Goal: Transaction & Acquisition: Purchase product/service

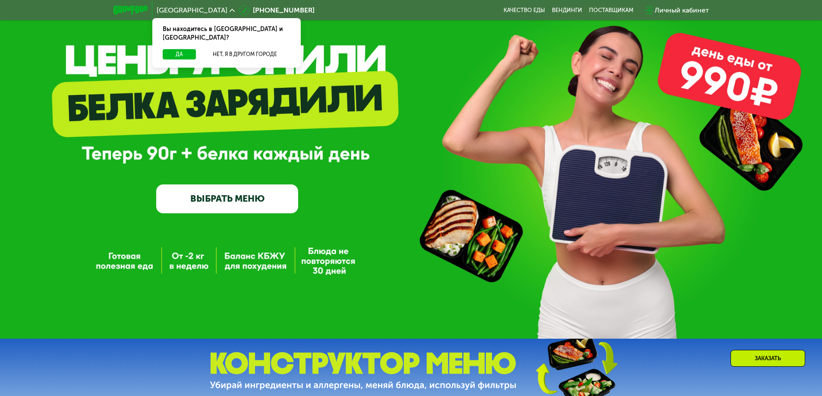
scroll to position [86, 0]
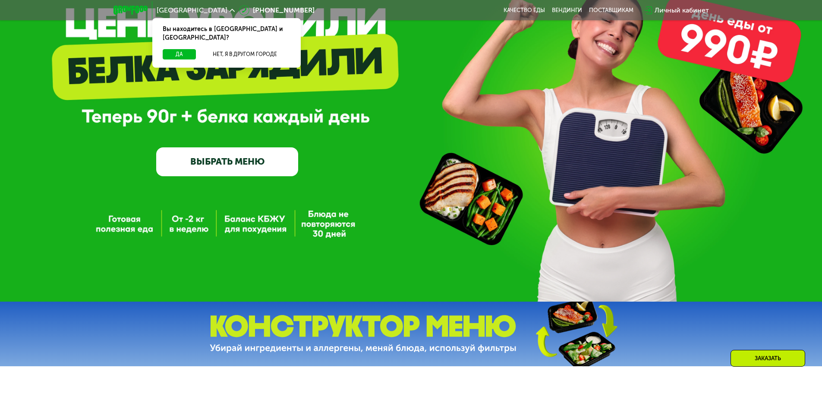
click at [237, 164] on link "ВЫБРАТЬ МЕНЮ" at bounding box center [227, 162] width 142 height 28
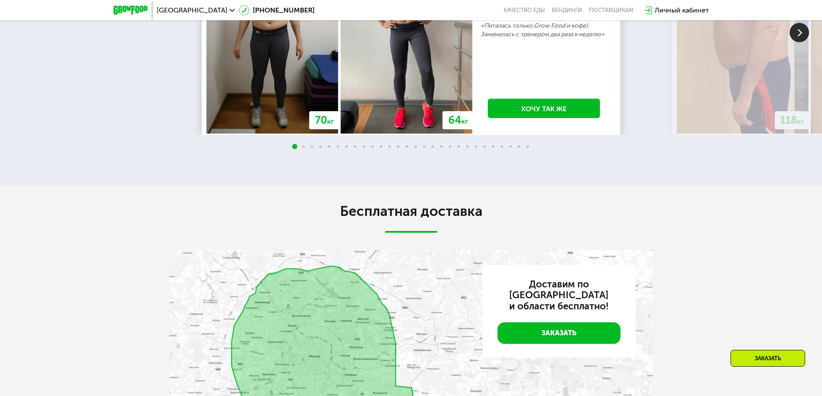
scroll to position [1674, 0]
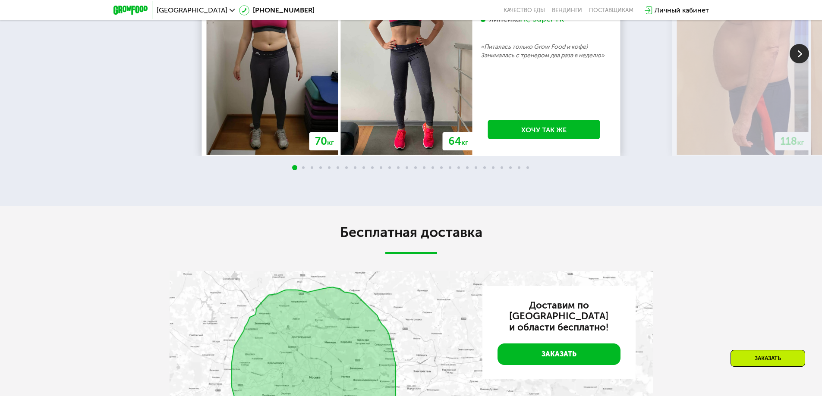
click at [804, 63] on img at bounding box center [798, 53] width 19 height 19
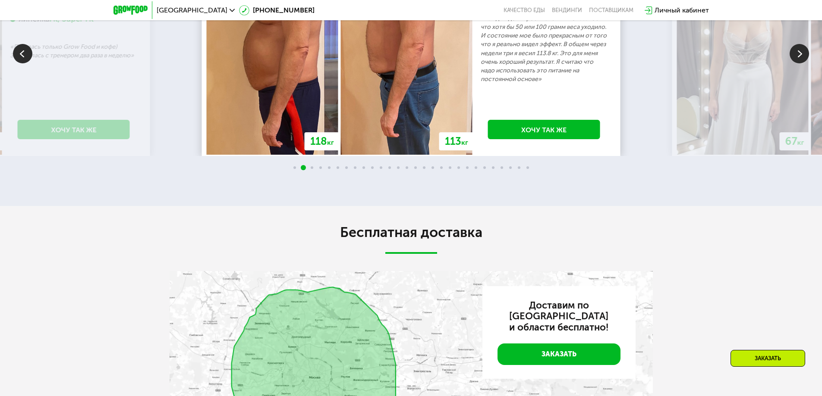
click at [804, 63] on img at bounding box center [798, 53] width 19 height 19
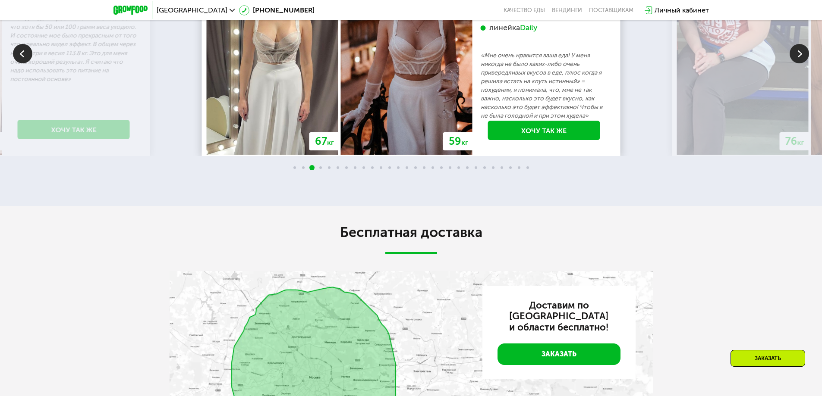
click at [804, 63] on img at bounding box center [798, 53] width 19 height 19
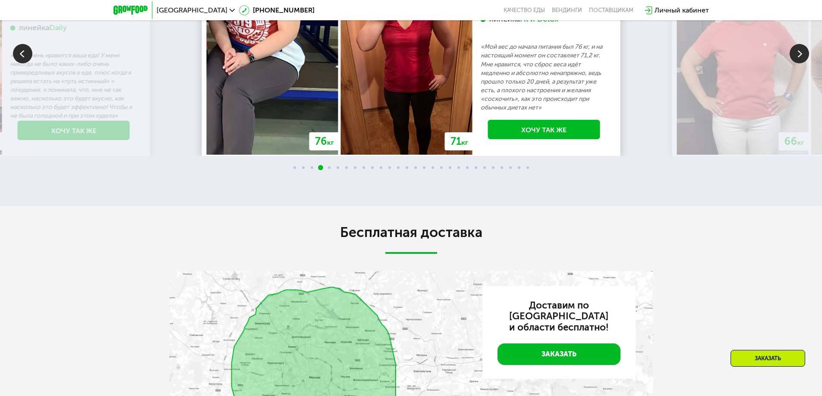
click at [804, 63] on img at bounding box center [798, 53] width 19 height 19
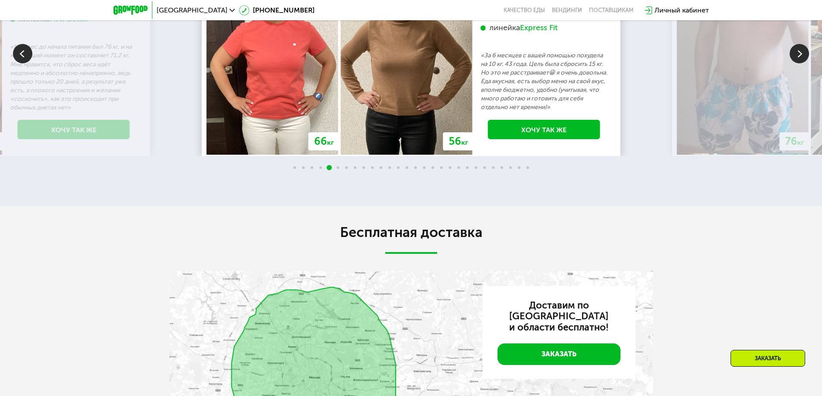
click at [804, 63] on img at bounding box center [798, 53] width 19 height 19
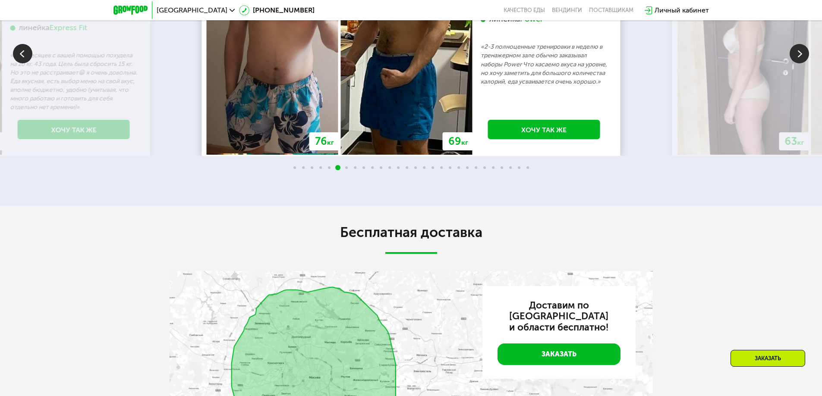
click at [804, 63] on img at bounding box center [798, 53] width 19 height 19
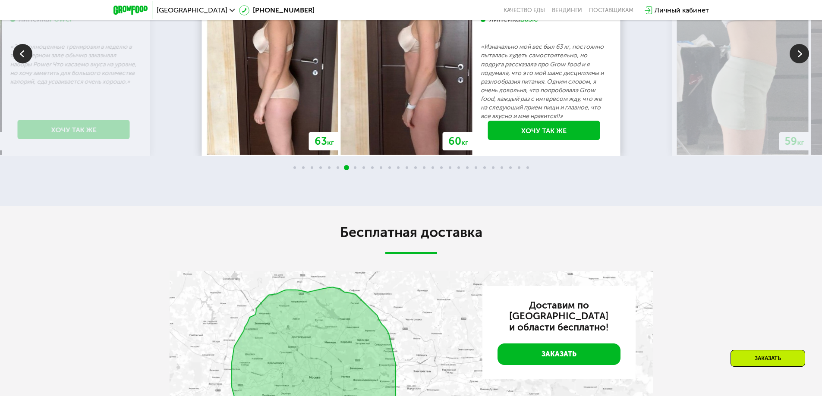
click at [804, 63] on img at bounding box center [798, 53] width 19 height 19
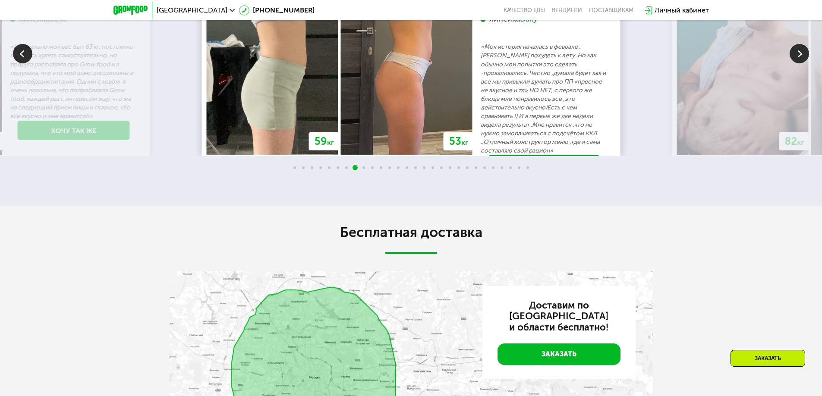
click at [804, 63] on img at bounding box center [798, 53] width 19 height 19
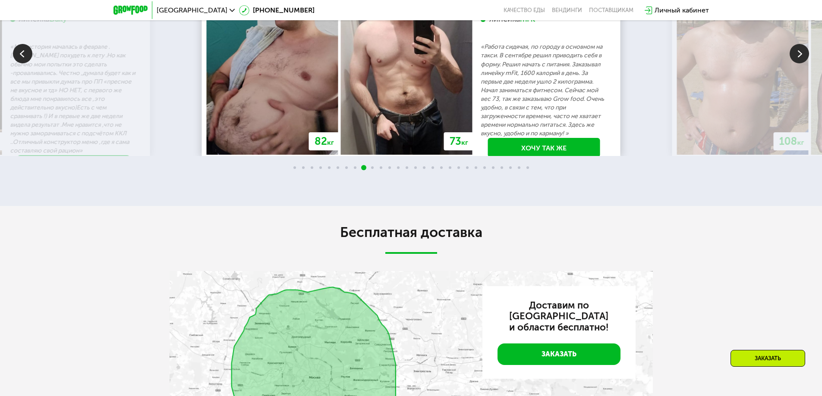
click at [804, 63] on img at bounding box center [798, 53] width 19 height 19
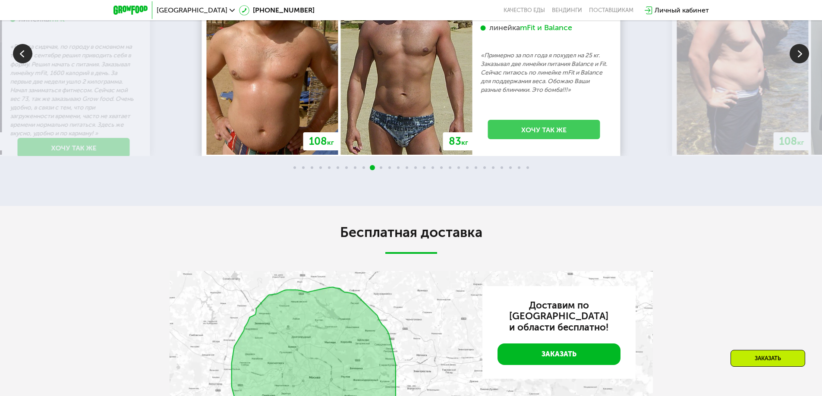
click at [553, 139] on link "Хочу так же" at bounding box center [544, 129] width 112 height 19
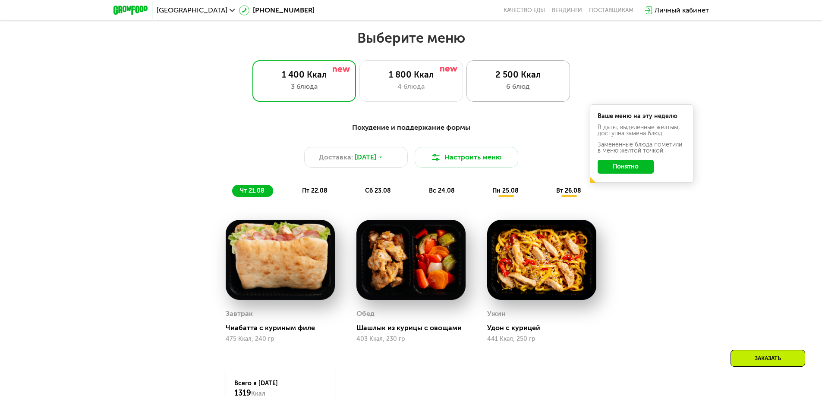
scroll to position [474, 0]
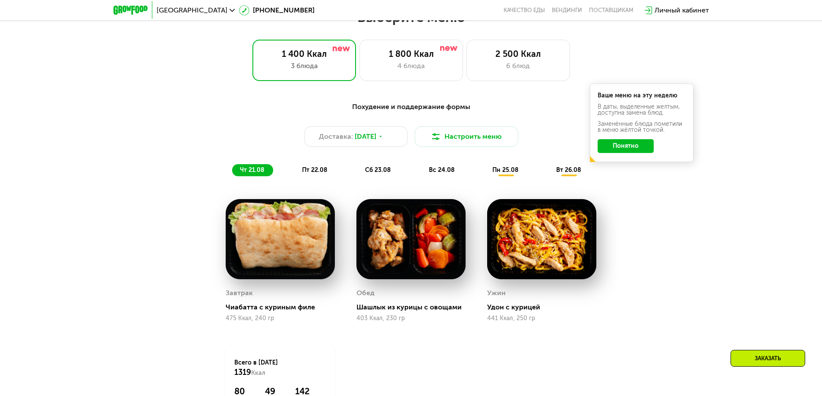
click at [504, 174] on span "пн 25.08" at bounding box center [505, 169] width 26 height 7
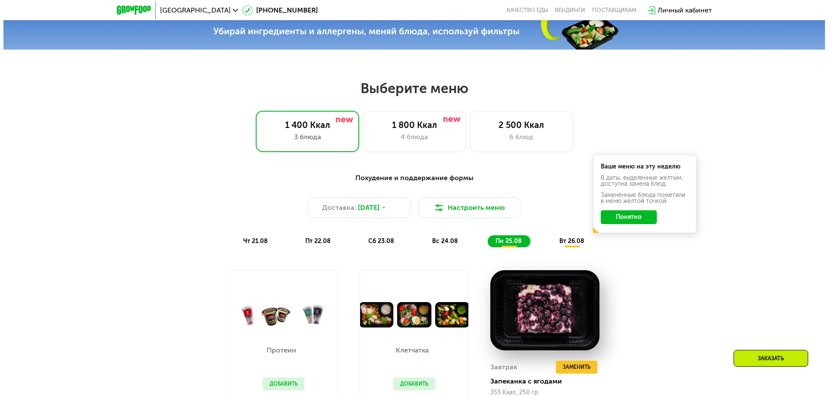
scroll to position [388, 0]
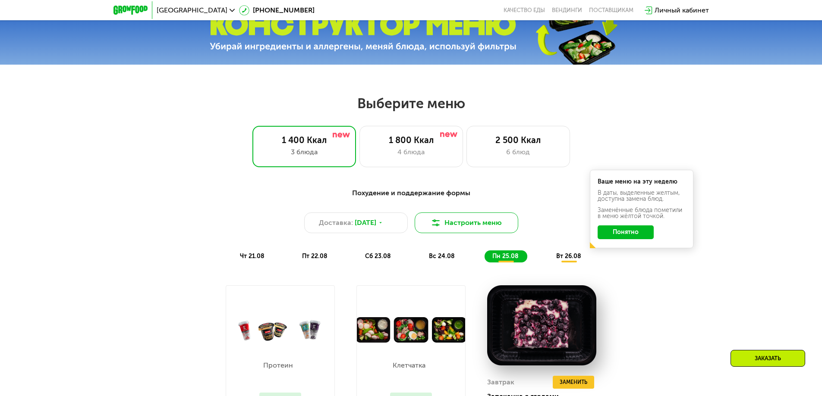
click at [460, 226] on button "Настроить меню" at bounding box center [467, 223] width 104 height 21
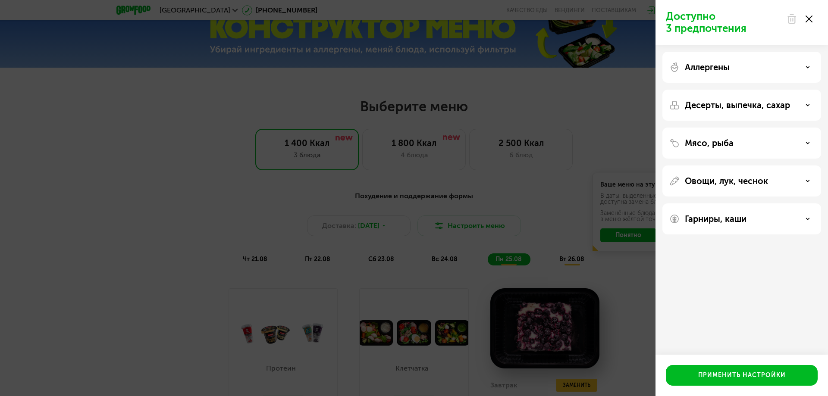
click at [767, 128] on div "Десерты, выпечка, сахар" at bounding box center [742, 143] width 159 height 31
click at [762, 103] on p "Десерты, выпечка, сахар" at bounding box center [737, 105] width 105 height 10
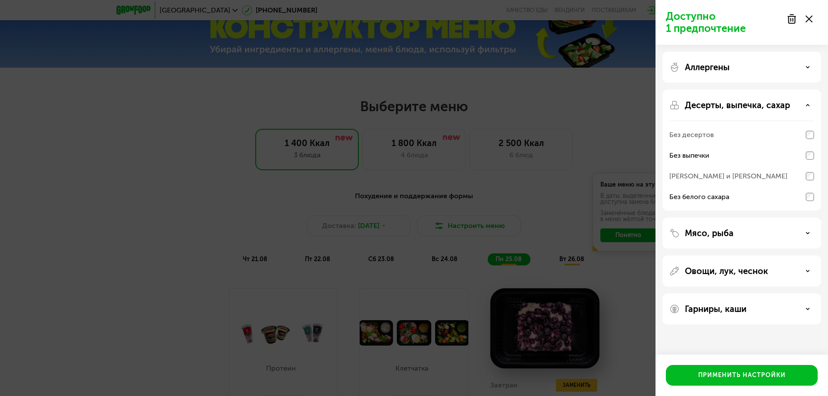
click at [776, 294] on div "Овощи, лук, чеснок" at bounding box center [742, 309] width 159 height 31
click at [775, 270] on div "Овощи, лук, чеснок" at bounding box center [741, 271] width 145 height 10
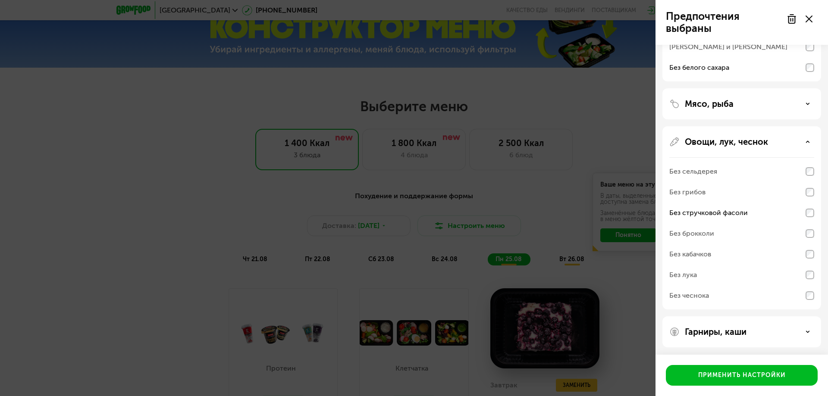
scroll to position [131, 0]
click at [769, 331] on div "Гарниры, каши" at bounding box center [741, 331] width 145 height 10
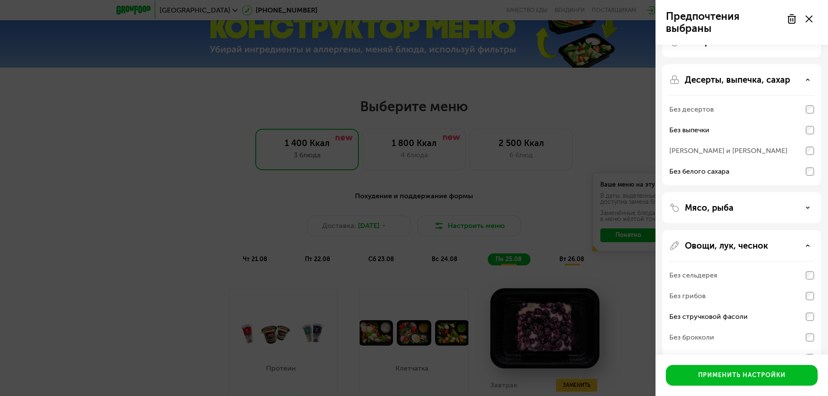
scroll to position [0, 0]
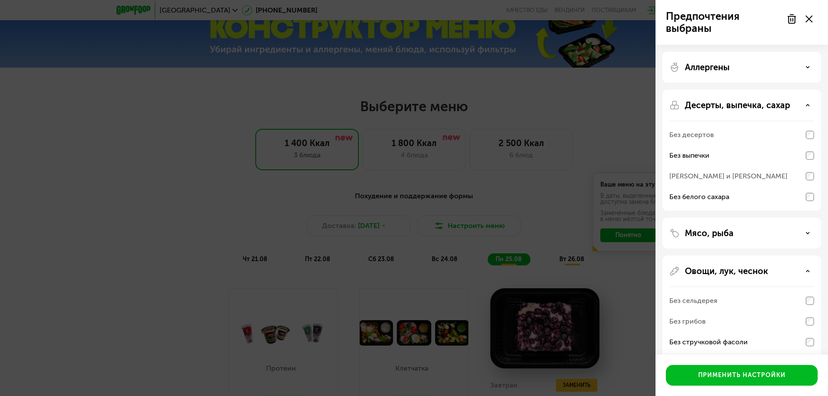
click at [737, 71] on div "Аллергены" at bounding box center [741, 67] width 145 height 10
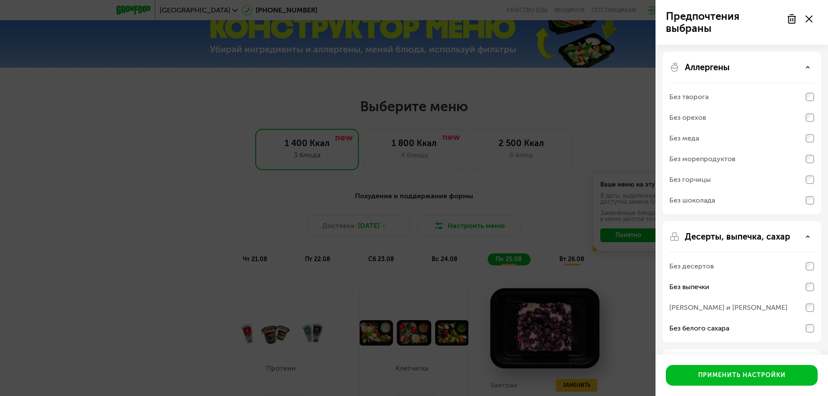
click at [737, 71] on div "Аллергены" at bounding box center [741, 67] width 145 height 10
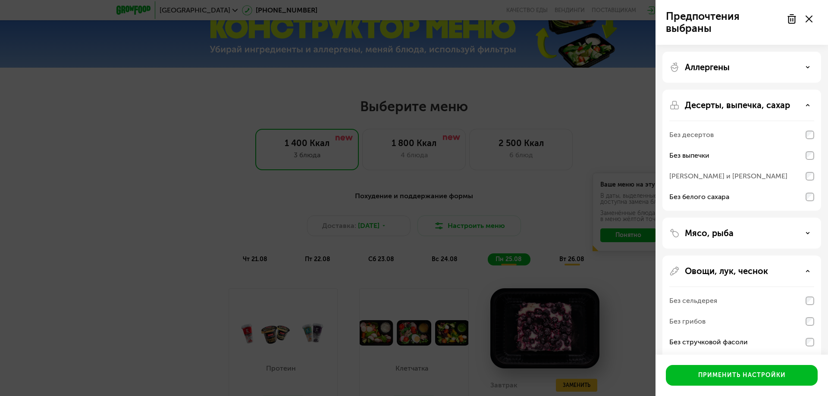
scroll to position [43, 0]
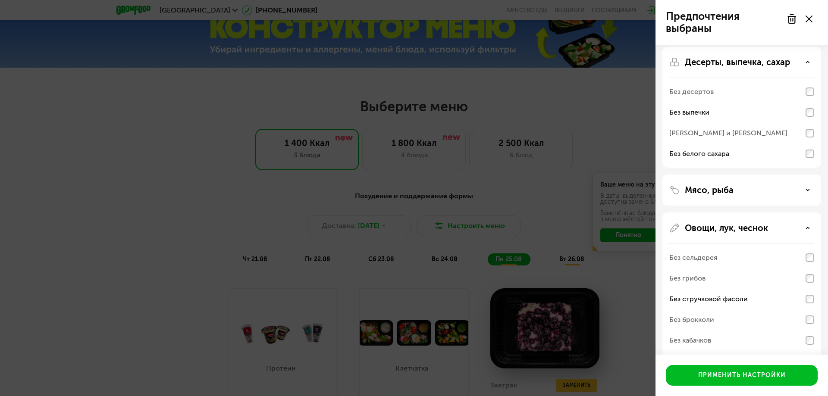
click at [741, 188] on div "Мясо, рыба" at bounding box center [741, 190] width 145 height 10
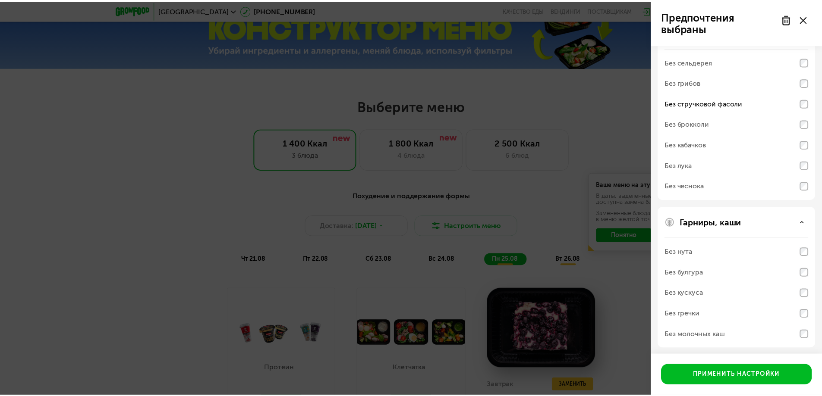
scroll to position [352, 0]
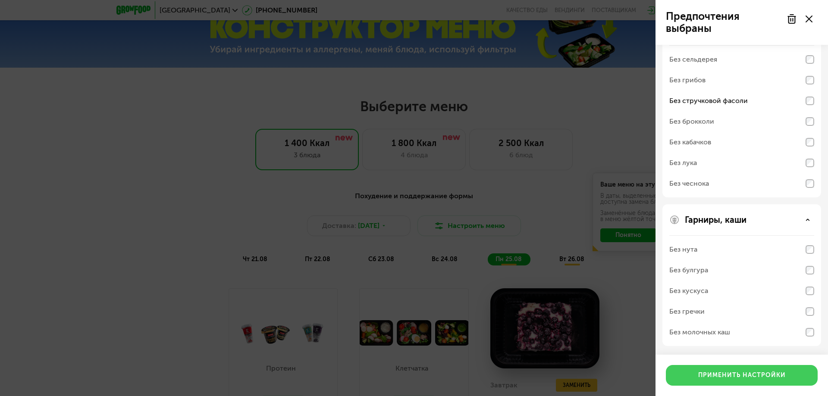
click at [752, 374] on div "Применить настройки" at bounding box center [742, 375] width 88 height 9
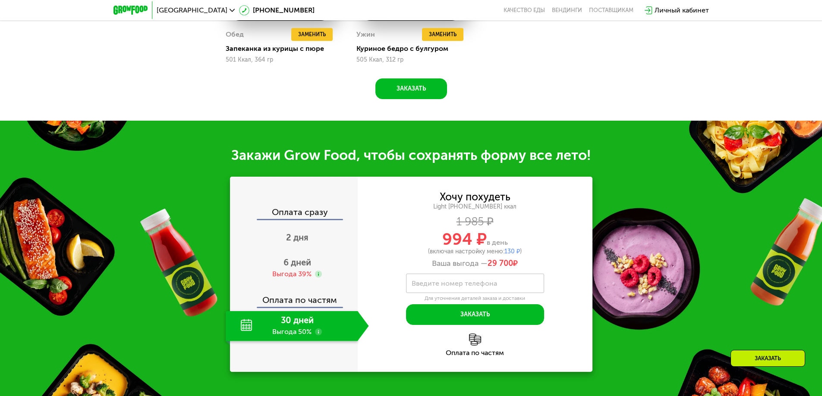
scroll to position [949, 0]
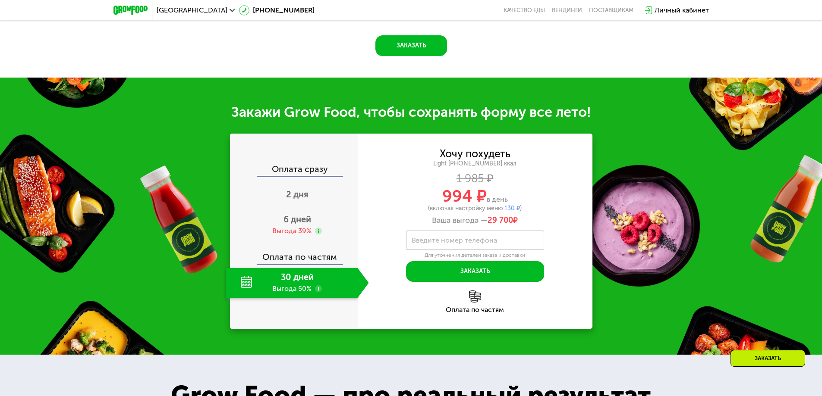
click at [300, 276] on div "30 дней Выгода 50%" at bounding box center [292, 283] width 132 height 30
click at [300, 288] on div "30 дней Выгода 50%" at bounding box center [292, 283] width 132 height 30
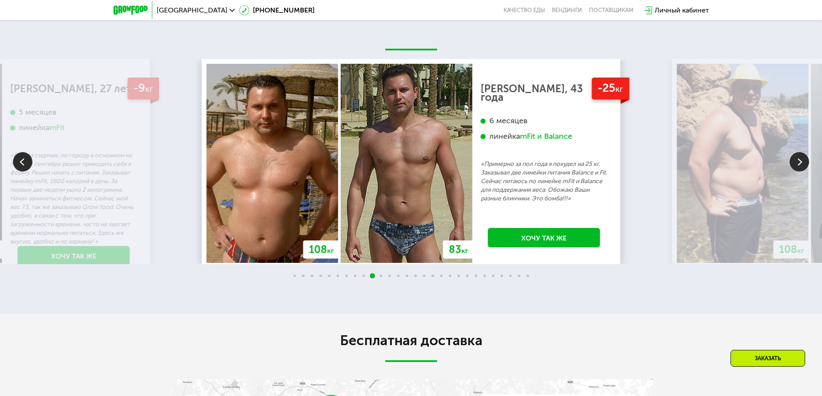
scroll to position [1725, 0]
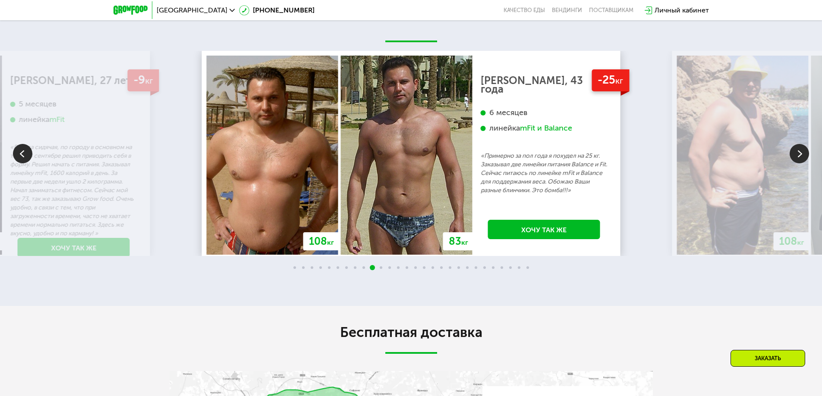
click at [801, 161] on img at bounding box center [798, 153] width 19 height 19
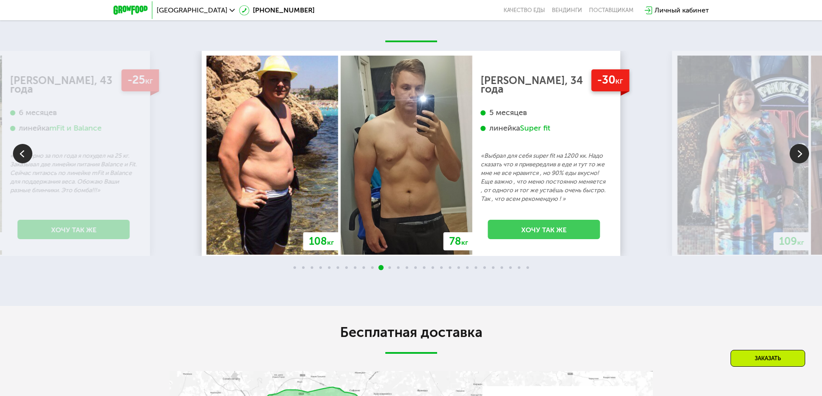
click at [530, 227] on link "Хочу так же" at bounding box center [544, 229] width 112 height 19
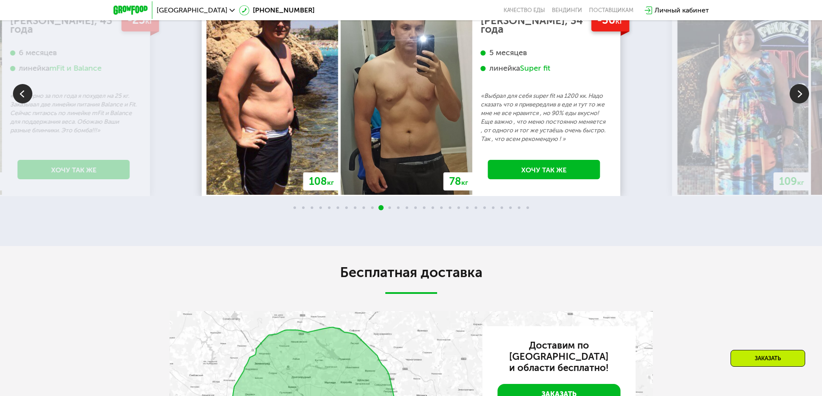
scroll to position [1786, 0]
click at [530, 64] on div "Super fit" at bounding box center [535, 68] width 30 height 10
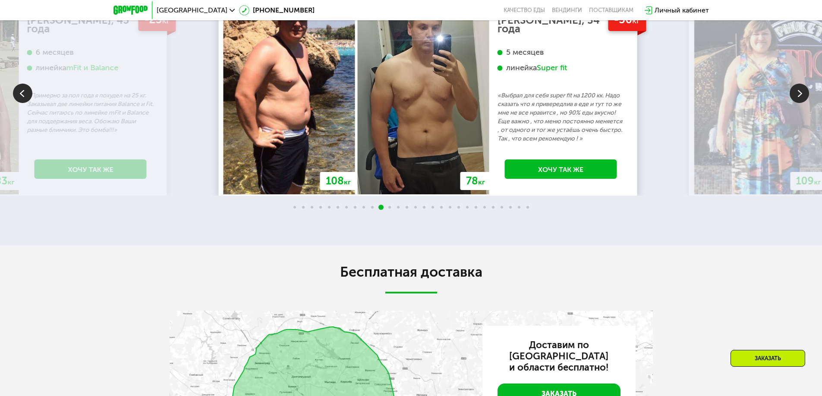
click at [546, 63] on div "Super fit" at bounding box center [552, 68] width 30 height 10
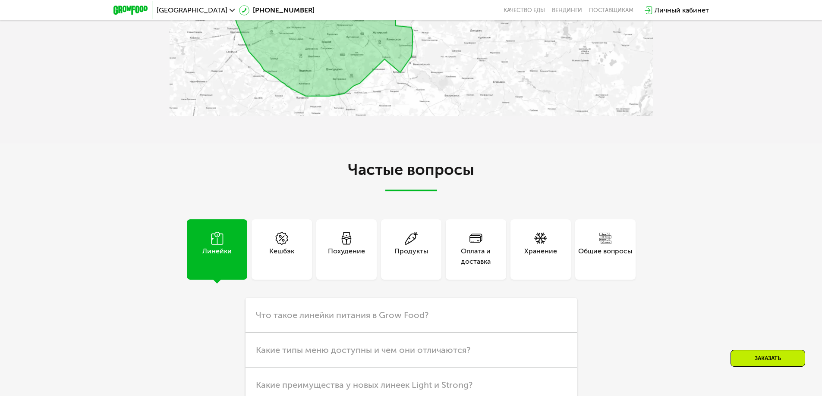
scroll to position [2260, 0]
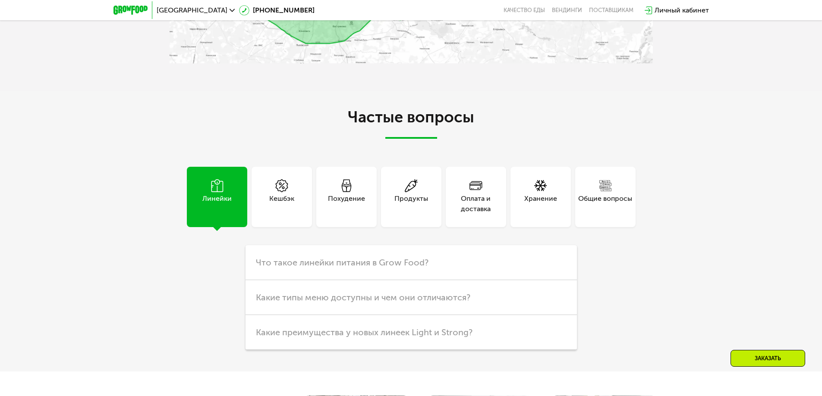
click at [346, 210] on div "Похудение" at bounding box center [346, 204] width 37 height 21
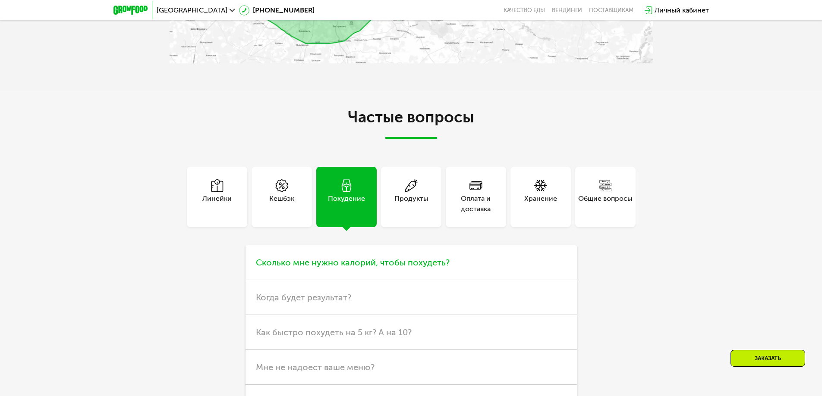
click at [348, 267] on span "Сколько мне нужно калорий, чтобы похудеть?" at bounding box center [353, 263] width 194 height 10
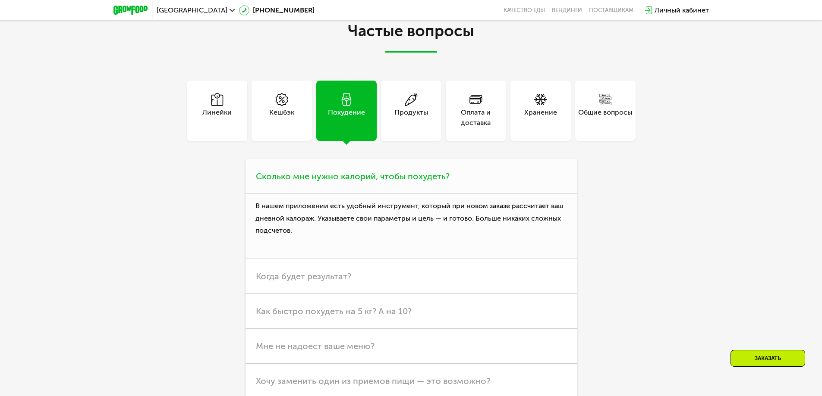
scroll to position [2390, 0]
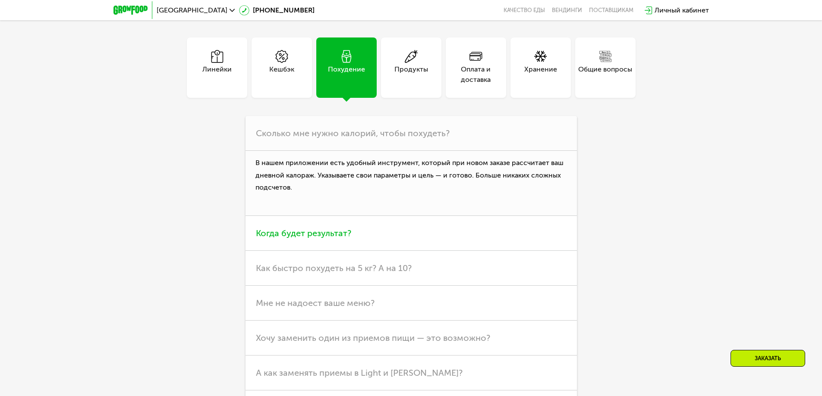
click at [346, 239] on span "Когда будет результат?" at bounding box center [303, 233] width 95 height 10
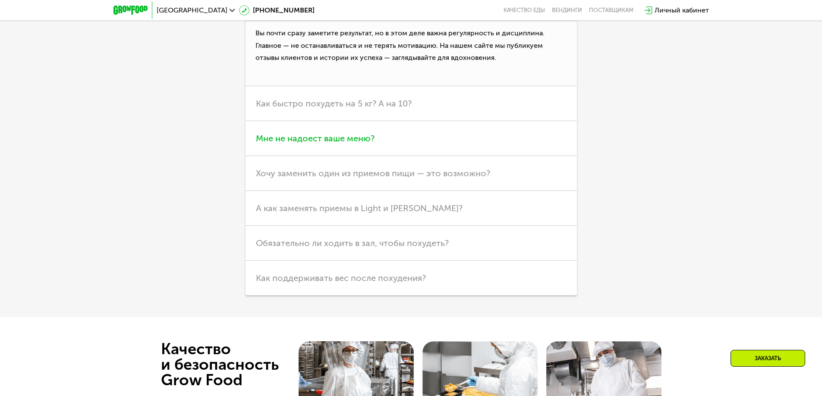
scroll to position [2562, 0]
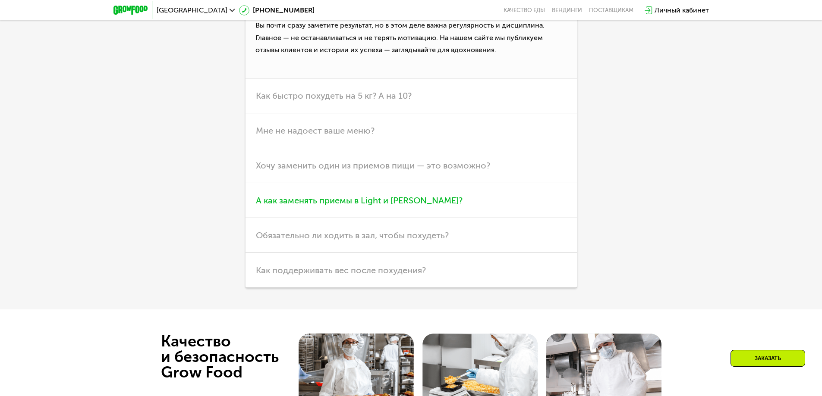
click at [349, 210] on h3 "А как заменять приемы в Light и [PERSON_NAME]?" at bounding box center [410, 200] width 331 height 35
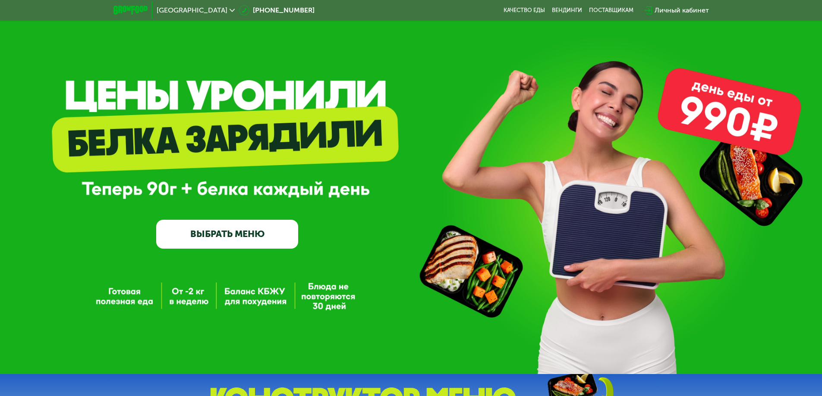
scroll to position [0, 0]
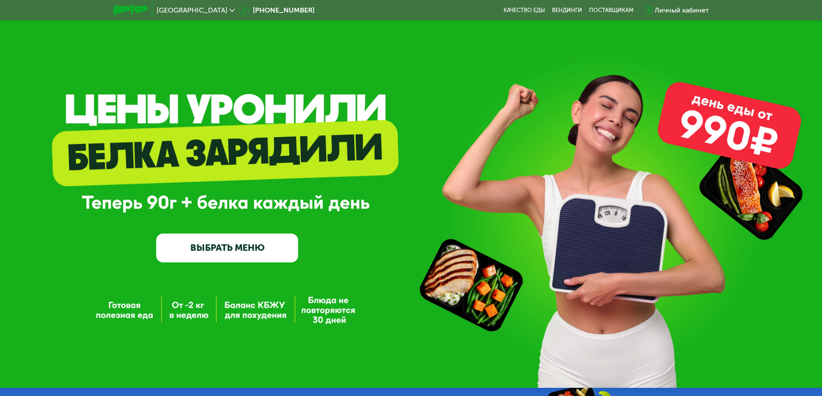
click at [223, 248] on link "ВЫБРАТЬ МЕНЮ" at bounding box center [227, 248] width 142 height 28
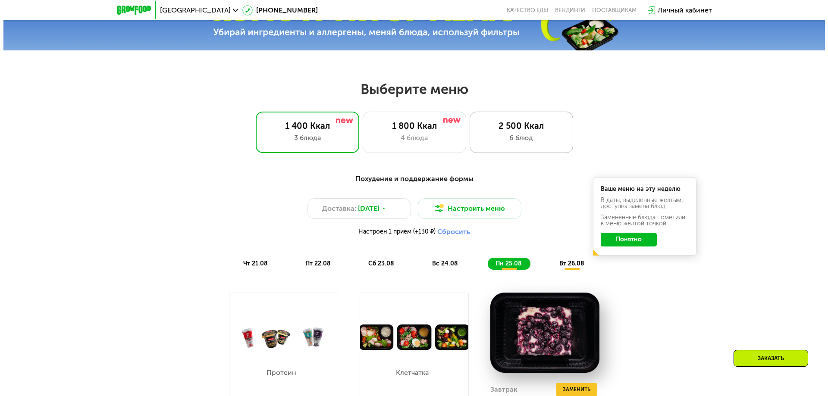
scroll to position [423, 0]
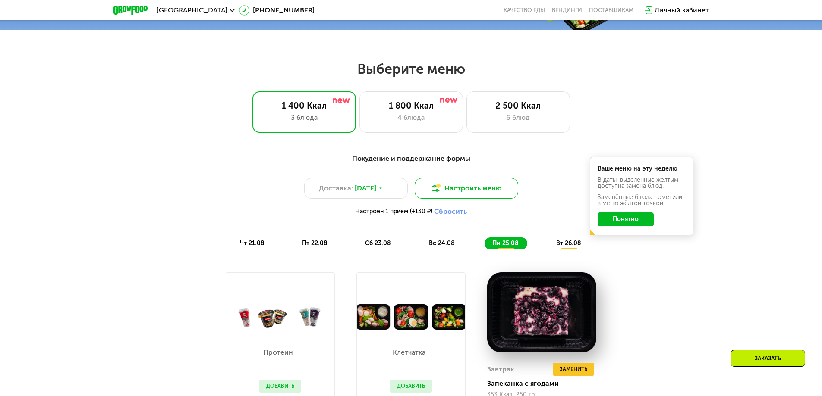
click at [473, 188] on button "Настроить меню" at bounding box center [467, 188] width 104 height 21
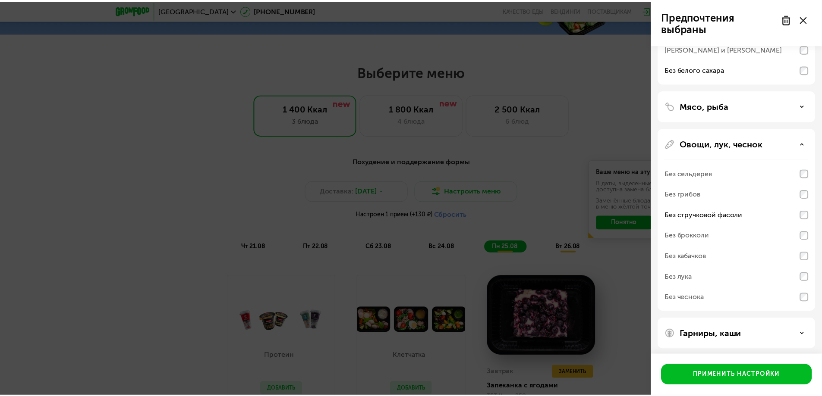
scroll to position [131, 0]
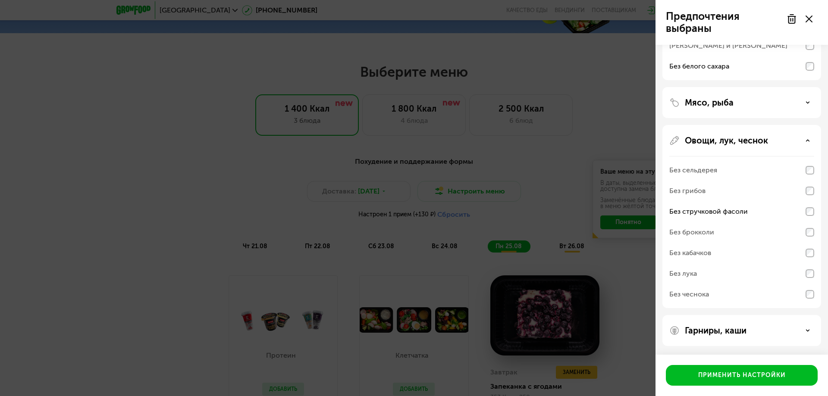
click at [813, 19] on div at bounding box center [800, 18] width 36 height 17
click at [808, 19] on icon at bounding box center [809, 19] width 7 height 7
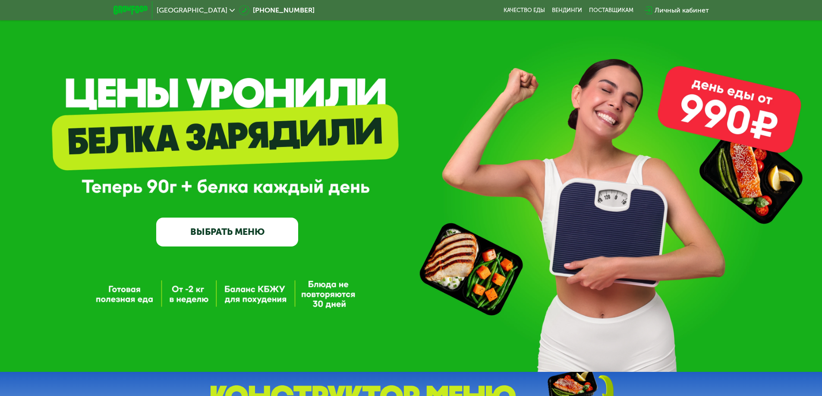
scroll to position [0, 0]
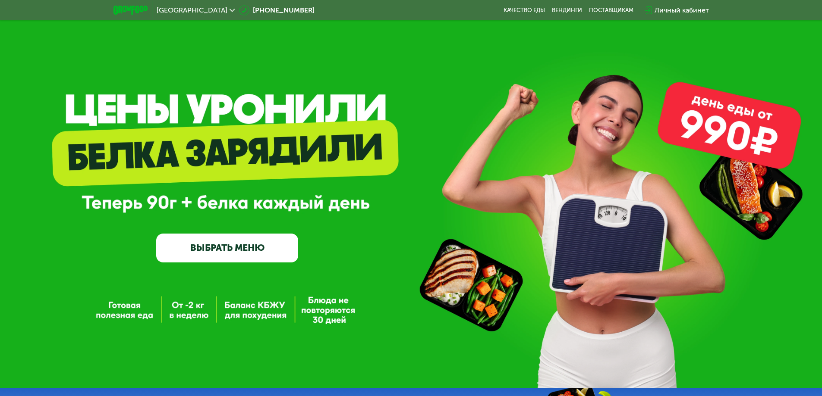
click at [293, 133] on div "GrowFood — доставка правильного питания ВЫБРАТЬ МЕНЮ" at bounding box center [227, 196] width 142 height 131
click at [133, 6] on img at bounding box center [130, 10] width 34 height 9
click at [131, 10] on img at bounding box center [130, 10] width 34 height 9
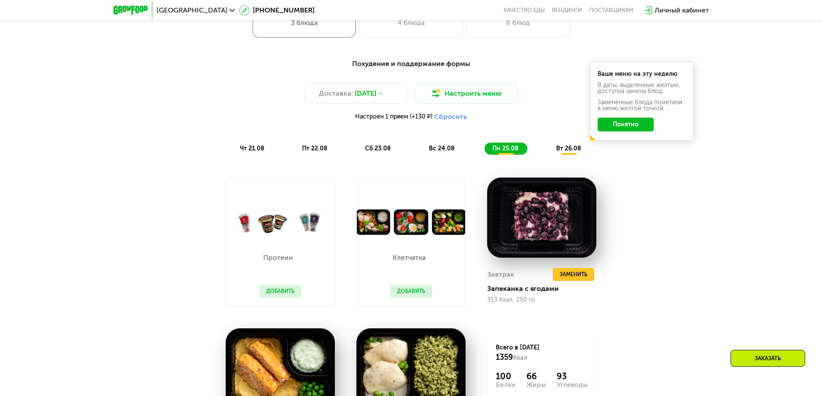
scroll to position [561, 0]
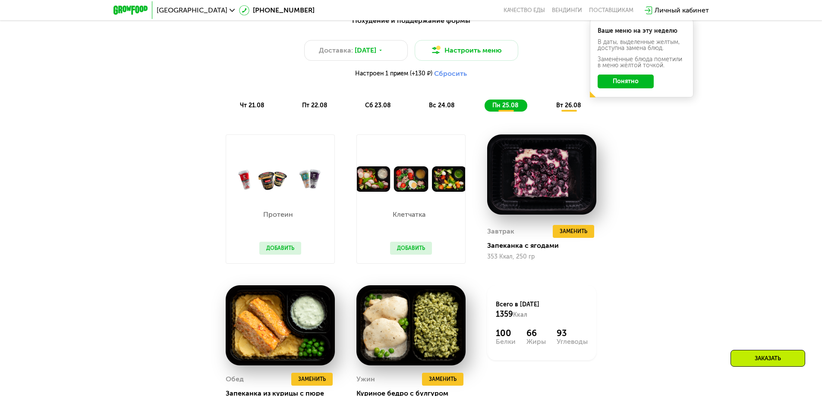
click at [445, 78] on button "Сбросить" at bounding box center [450, 73] width 33 height 9
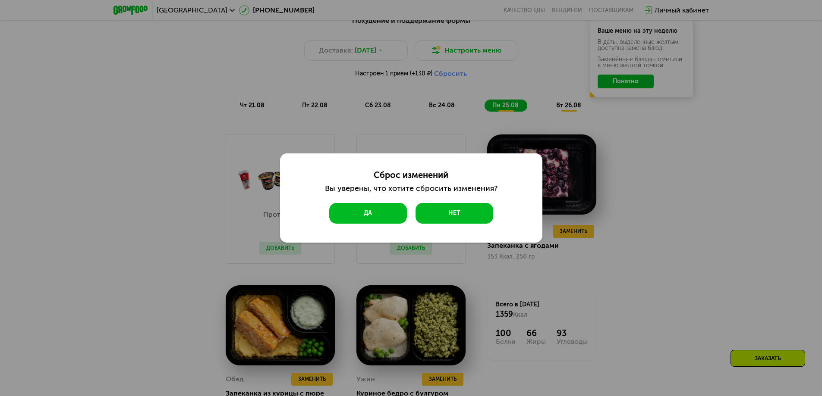
click at [364, 219] on button "Да" at bounding box center [368, 213] width 78 height 21
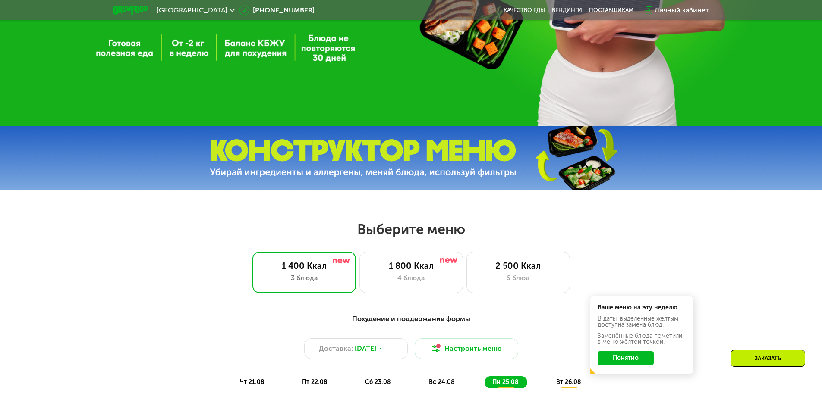
scroll to position [302, 0]
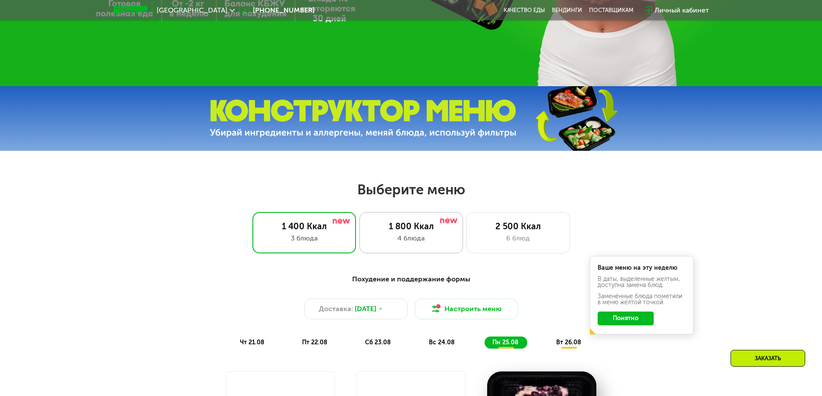
click at [398, 244] on div "4 блюда" at bounding box center [410, 238] width 85 height 10
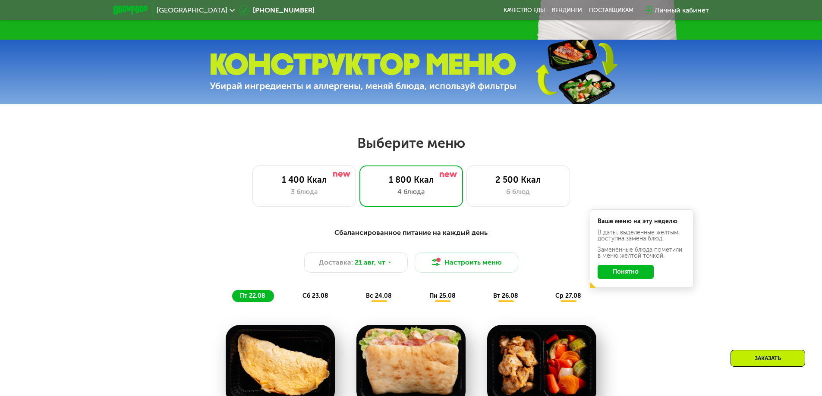
scroll to position [259, 0]
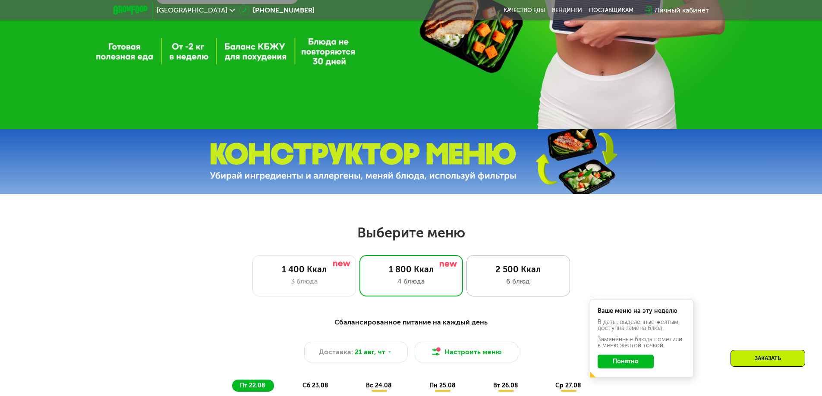
click at [523, 284] on div "6 блюд" at bounding box center [517, 281] width 85 height 10
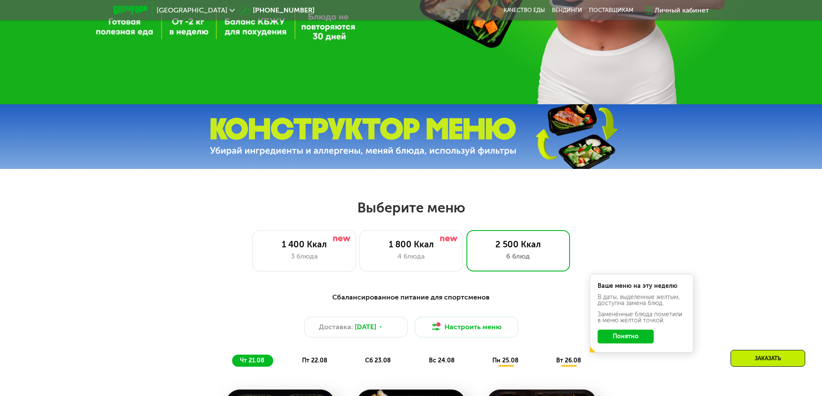
scroll to position [218, 0]
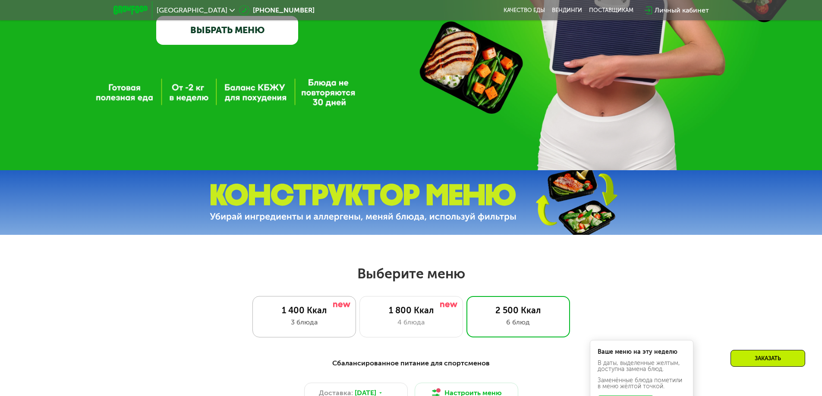
click at [359, 319] on div "1 400 Ккал 3 блюда" at bounding box center [411, 316] width 104 height 41
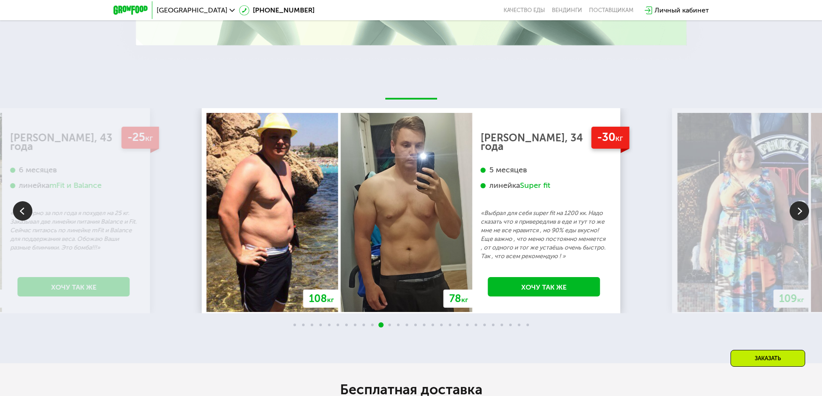
scroll to position [1598, 0]
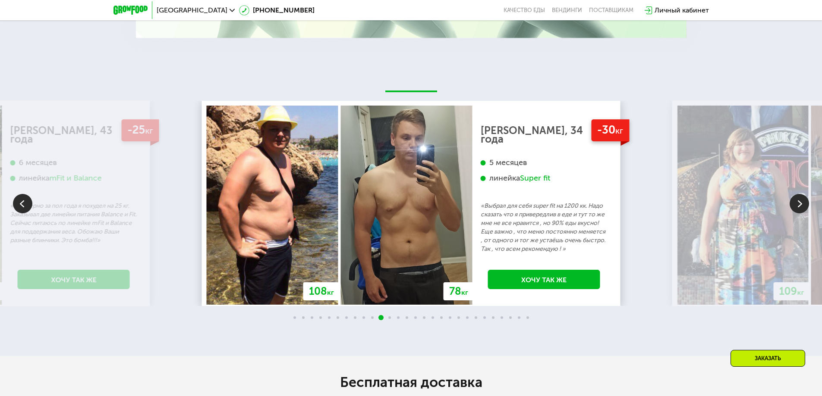
click at [799, 207] on img at bounding box center [798, 203] width 19 height 19
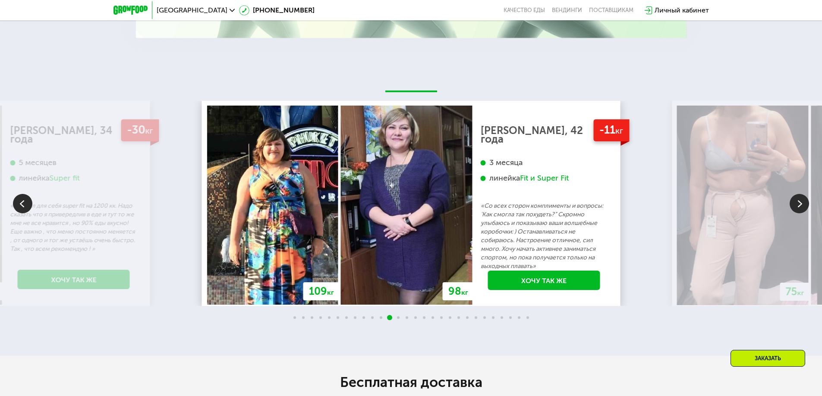
click at [799, 207] on img at bounding box center [798, 203] width 19 height 19
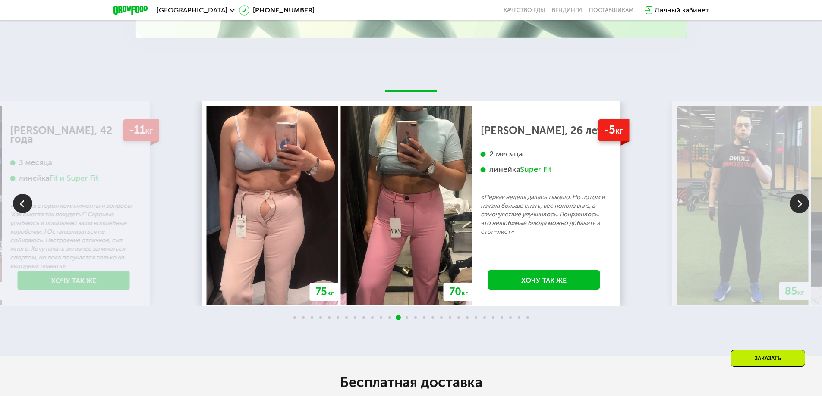
click at [799, 207] on img at bounding box center [798, 203] width 19 height 19
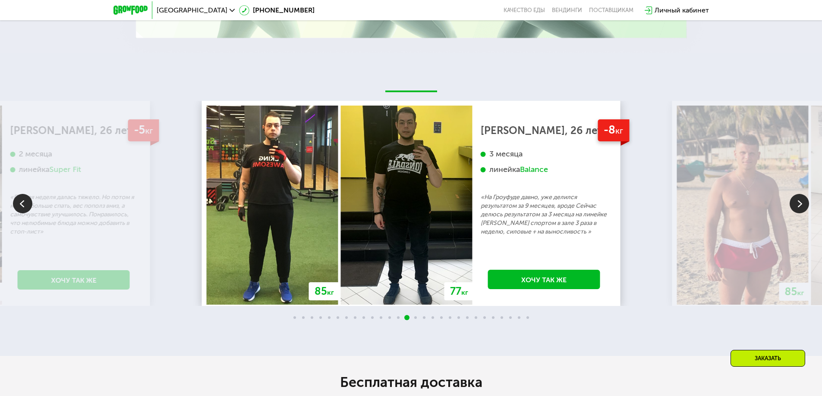
click at [799, 207] on img at bounding box center [798, 203] width 19 height 19
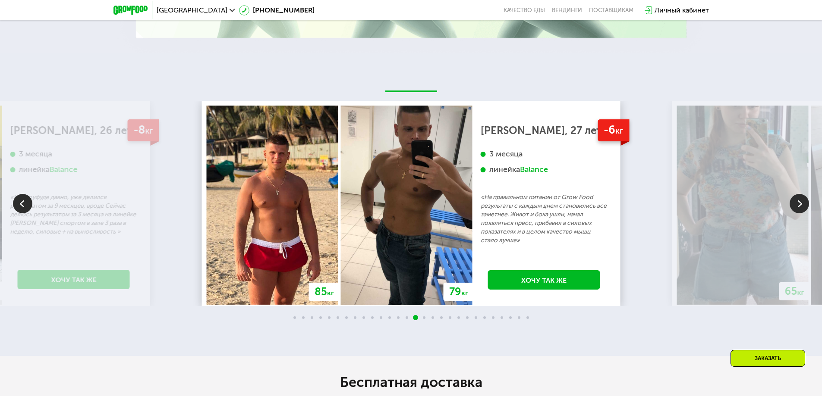
click at [799, 207] on img at bounding box center [798, 203] width 19 height 19
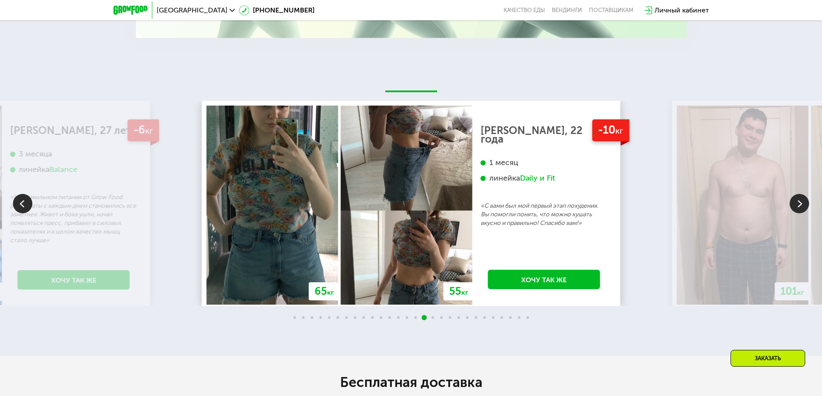
click at [799, 207] on img at bounding box center [798, 203] width 19 height 19
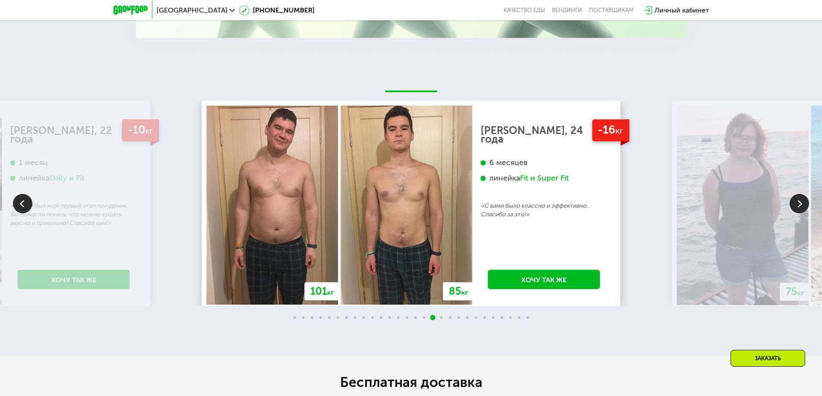
click at [799, 207] on img at bounding box center [798, 203] width 19 height 19
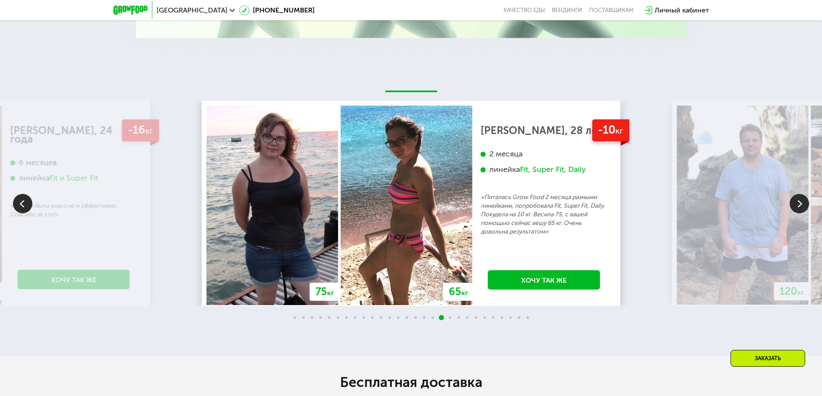
click at [799, 207] on img at bounding box center [798, 203] width 19 height 19
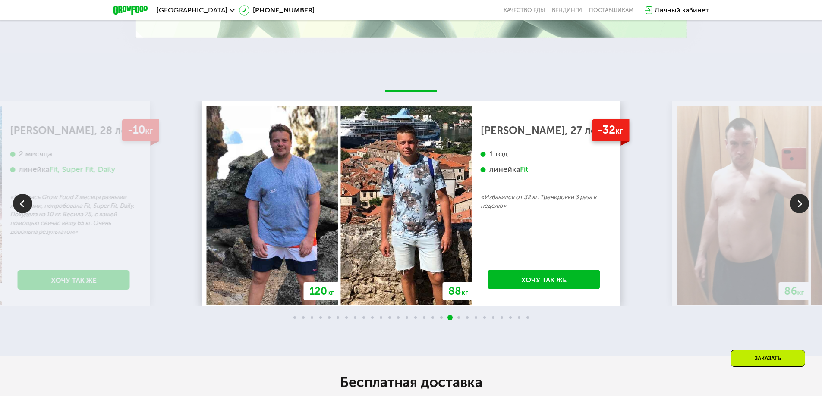
click at [799, 207] on img at bounding box center [798, 203] width 19 height 19
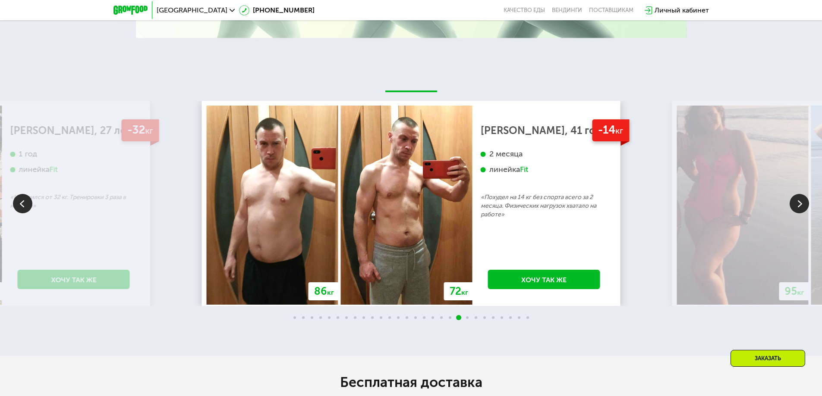
click at [799, 207] on img at bounding box center [798, 203] width 19 height 19
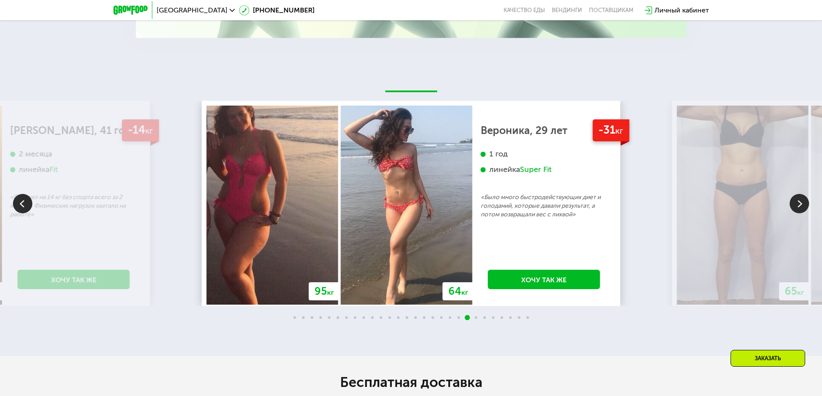
click at [799, 207] on img at bounding box center [798, 203] width 19 height 19
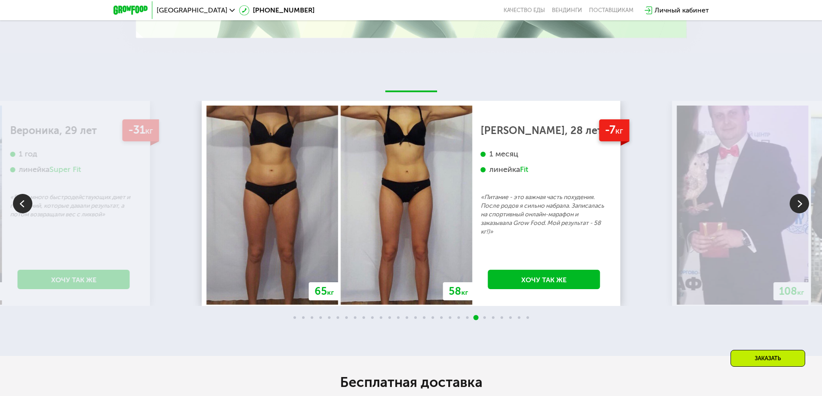
click at [799, 207] on img at bounding box center [798, 203] width 19 height 19
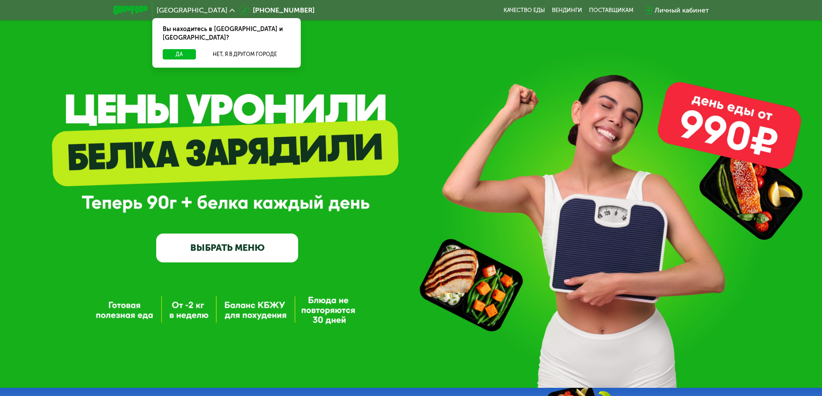
click at [209, 244] on link "ВЫБРАТЬ МЕНЮ" at bounding box center [227, 248] width 142 height 28
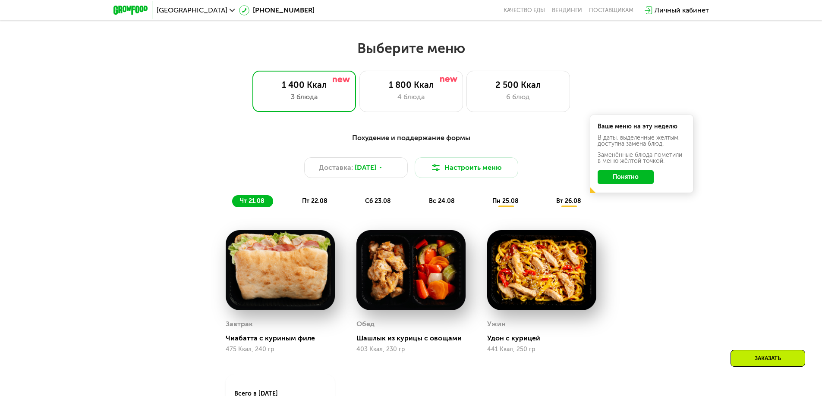
scroll to position [466, 0]
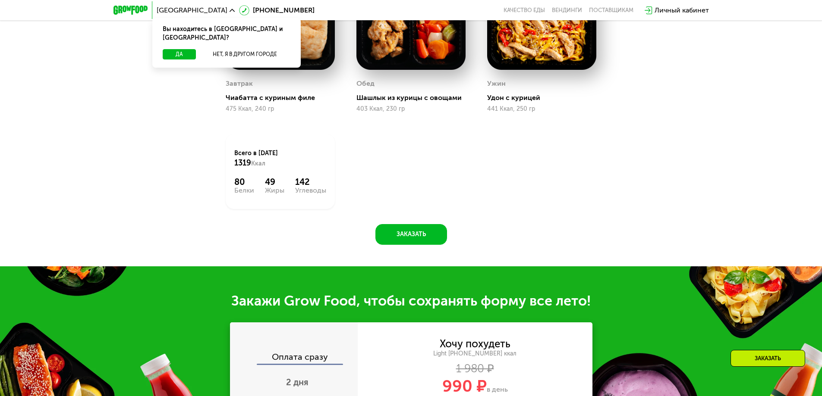
scroll to position [690, 0]
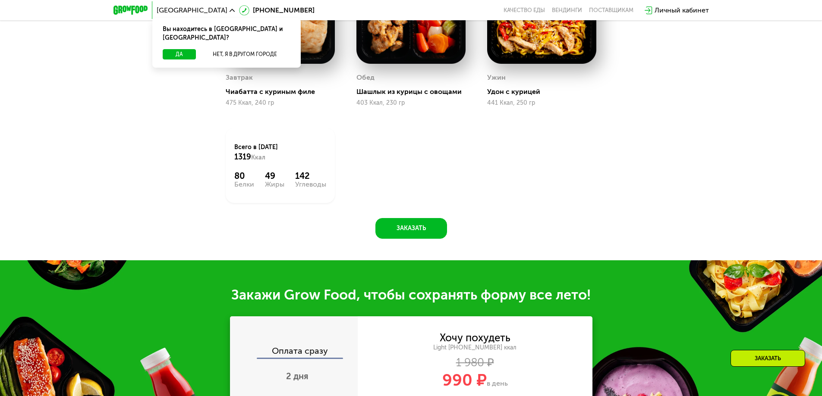
click at [297, 180] on div "142" at bounding box center [310, 176] width 31 height 10
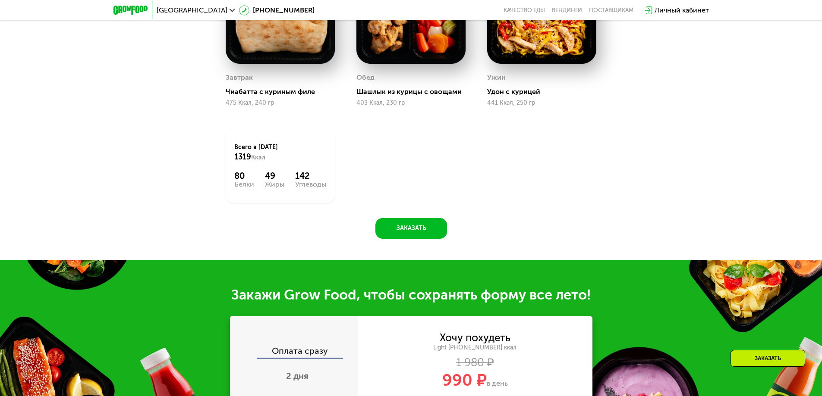
click at [276, 162] on div "Всего в четверг 1319 Ккал" at bounding box center [280, 152] width 92 height 19
click at [265, 156] on div "Всего в четверг 1319 Ккал" at bounding box center [280, 152] width 92 height 19
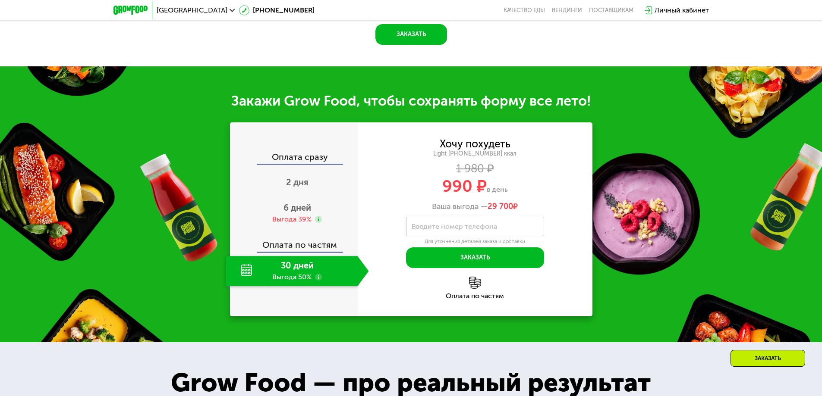
scroll to position [906, 0]
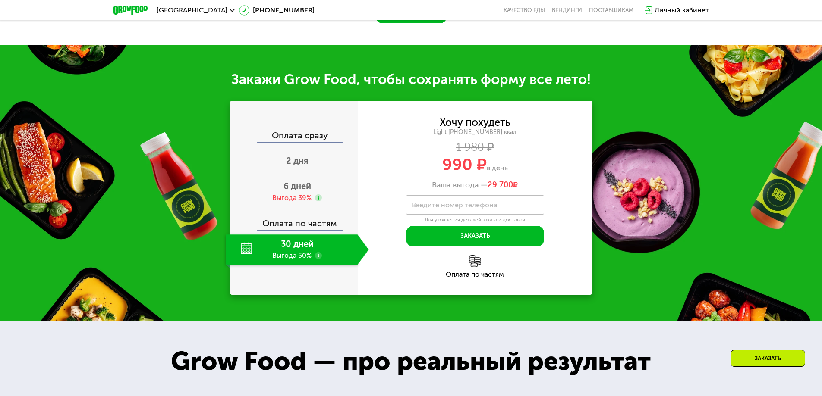
click at [292, 260] on div "30 дней Выгода 50%" at bounding box center [292, 250] width 132 height 30
click at [318, 259] on use at bounding box center [318, 255] width 7 height 7
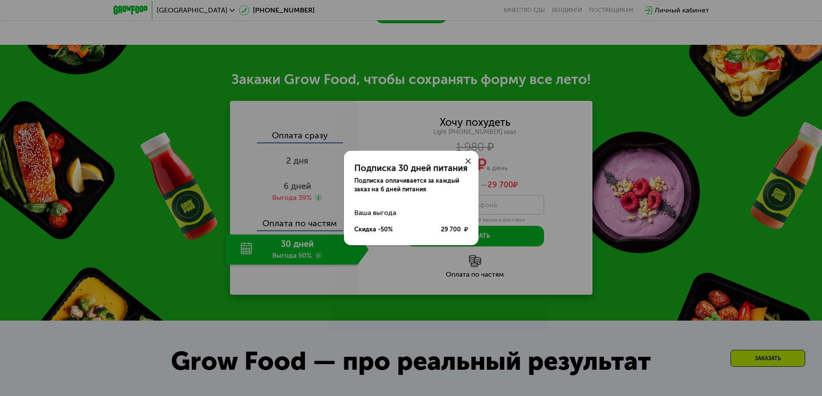
click at [318, 259] on div "Подписка 30 дней питания Подписка оплачивается за каждый заказ на 6 дней питани…" at bounding box center [411, 198] width 822 height 396
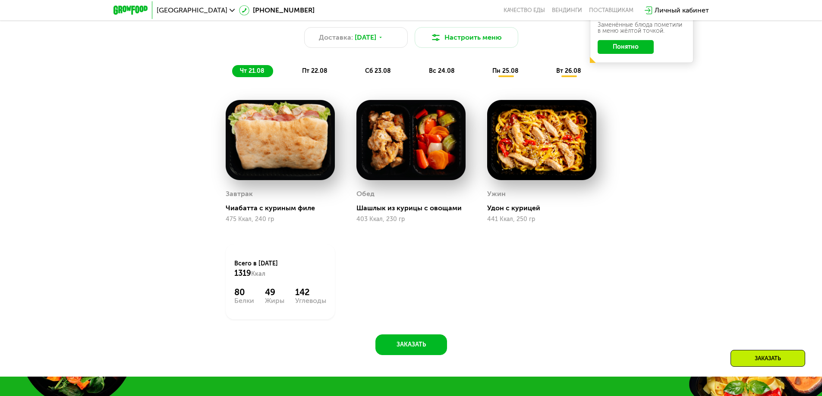
scroll to position [561, 0]
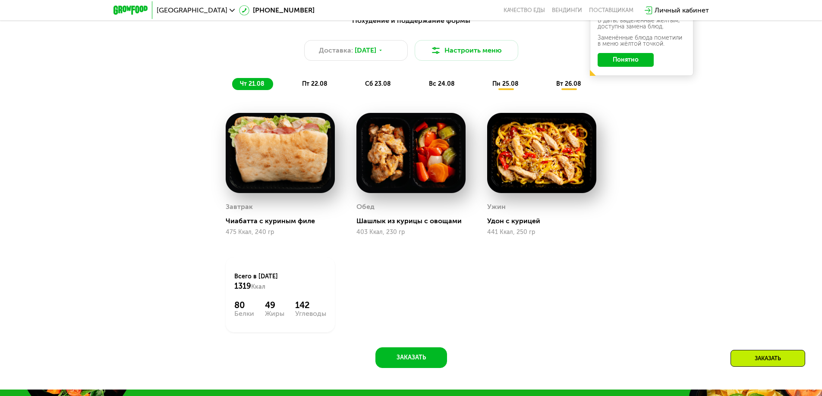
click at [653, 9] on div "Личный кабинет" at bounding box center [676, 10] width 64 height 10
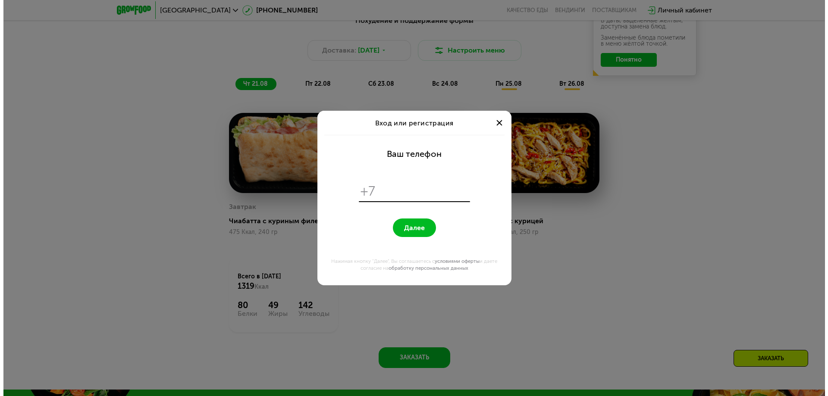
scroll to position [0, 0]
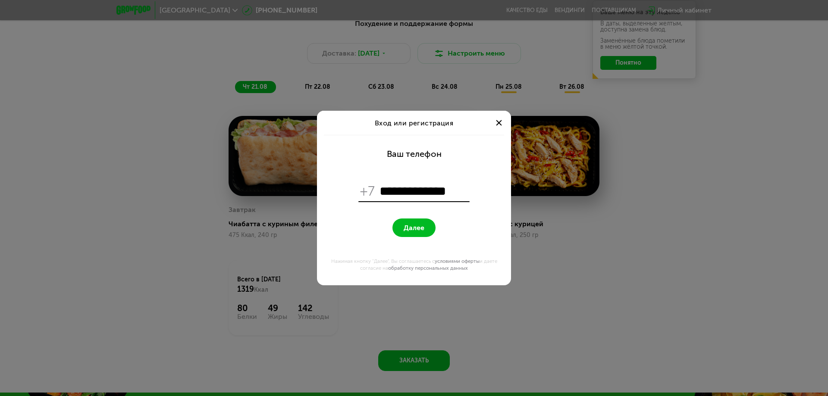
type input "**********"
click at [421, 229] on span "Далее" at bounding box center [414, 228] width 21 height 8
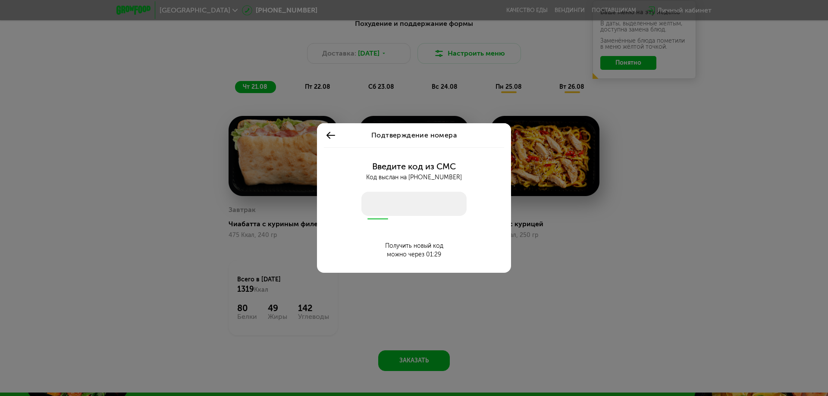
click at [423, 203] on input "number" at bounding box center [413, 204] width 105 height 24
click at [375, 206] on input "number" at bounding box center [413, 204] width 105 height 24
click at [387, 208] on input "number" at bounding box center [413, 204] width 105 height 24
type input "****"
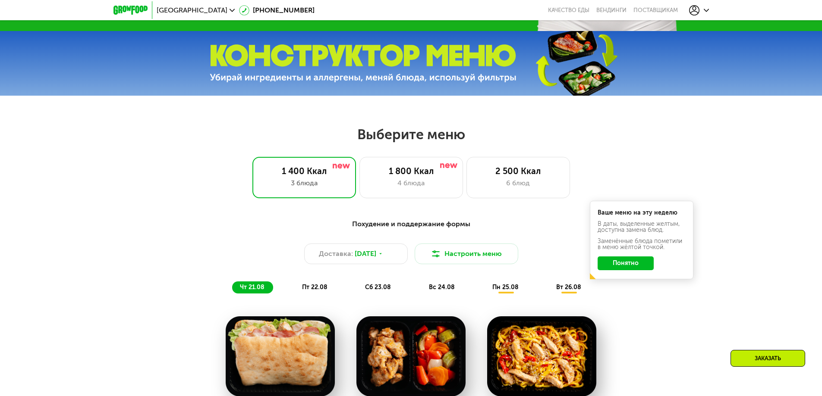
scroll to position [345, 0]
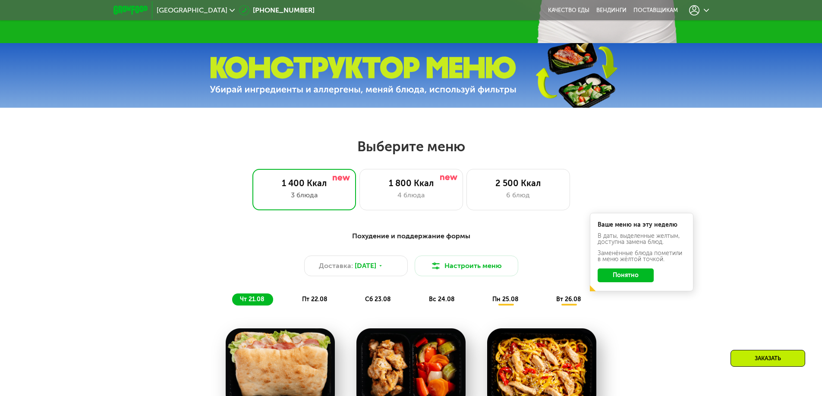
click at [694, 8] on icon at bounding box center [694, 10] width 10 height 10
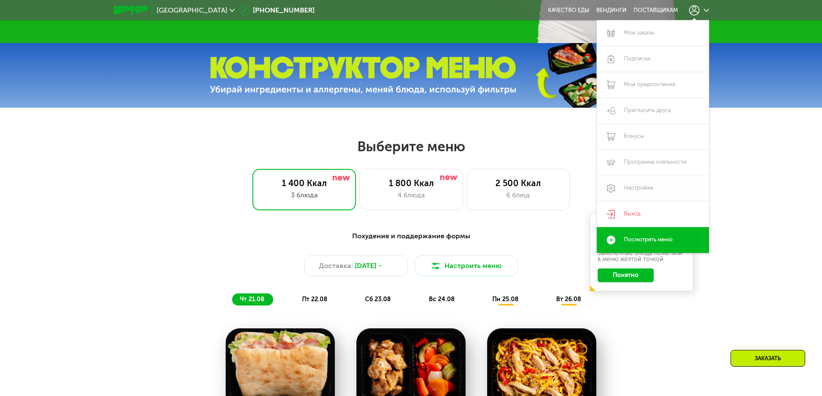
click at [642, 180] on link "Настройки" at bounding box center [653, 189] width 112 height 26
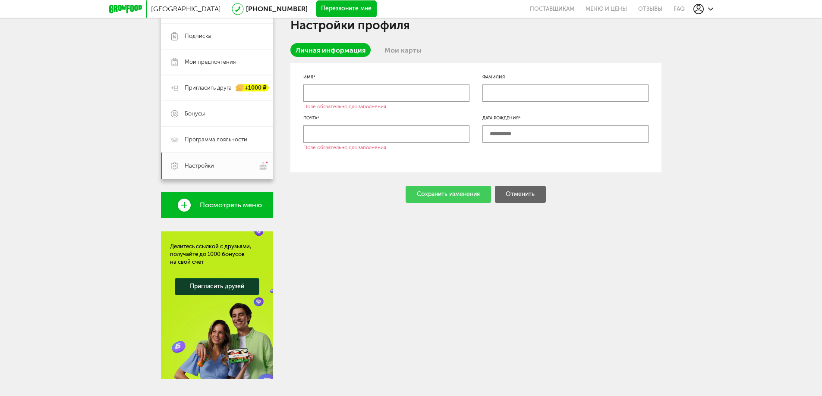
scroll to position [165, 0]
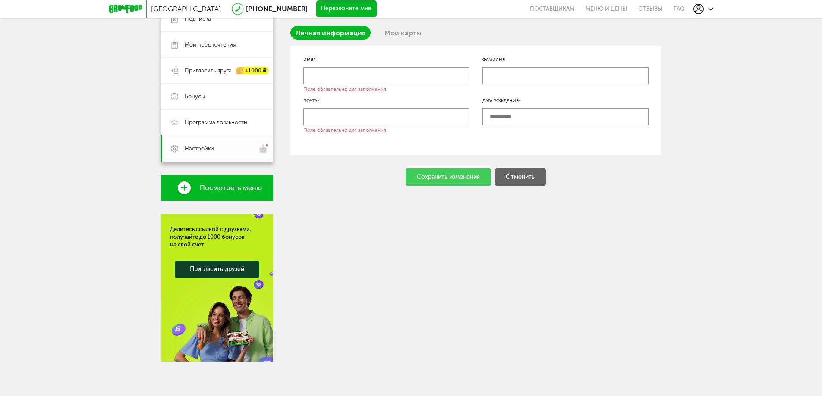
click at [203, 198] on link "Посмотреть меню" at bounding box center [217, 188] width 112 height 26
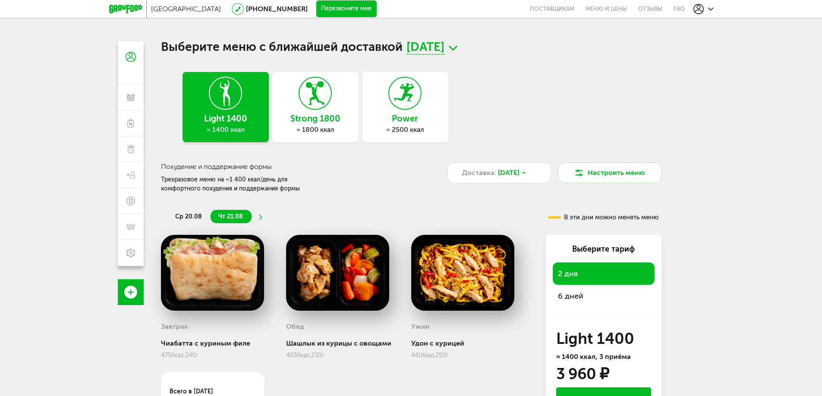
click at [225, 112] on div "Light 1400 ≈ 1400 ккал" at bounding box center [225, 107] width 86 height 70
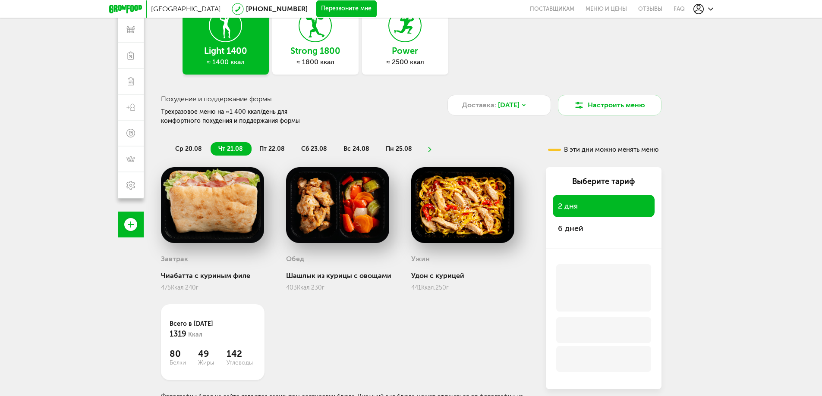
scroll to position [79, 0]
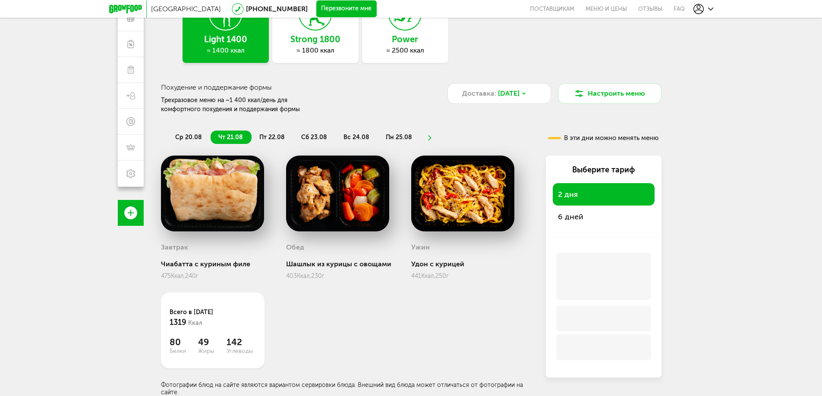
click at [578, 220] on span "6 дней" at bounding box center [570, 216] width 25 height 9
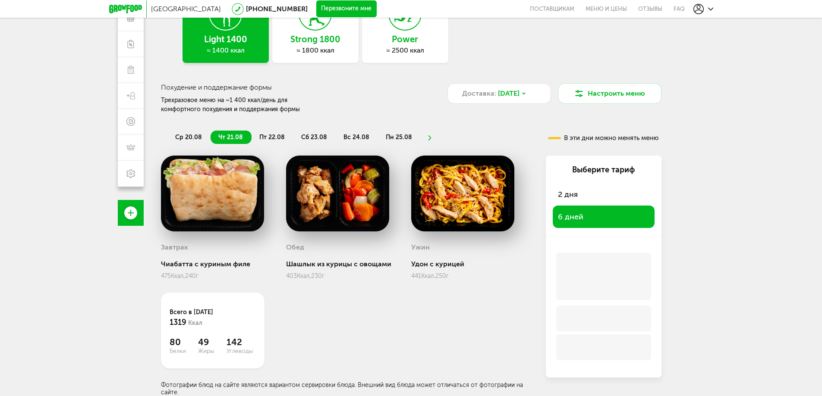
click at [700, 10] on icon at bounding box center [698, 9] width 10 height 10
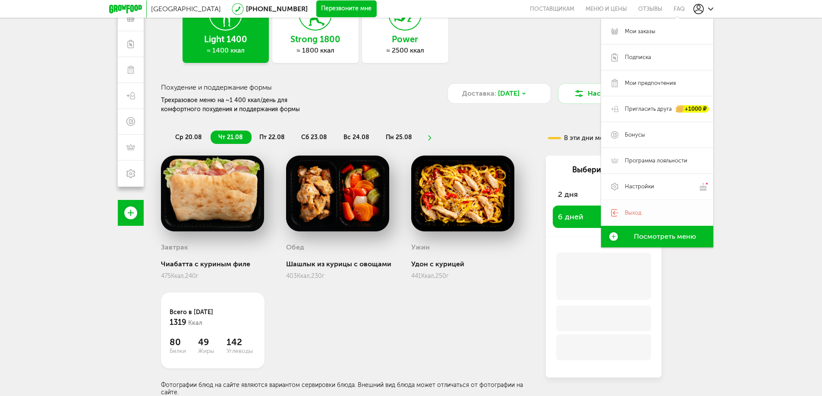
click at [633, 213] on span "Выход" at bounding box center [633, 213] width 16 height 8
